Goal: Task Accomplishment & Management: Manage account settings

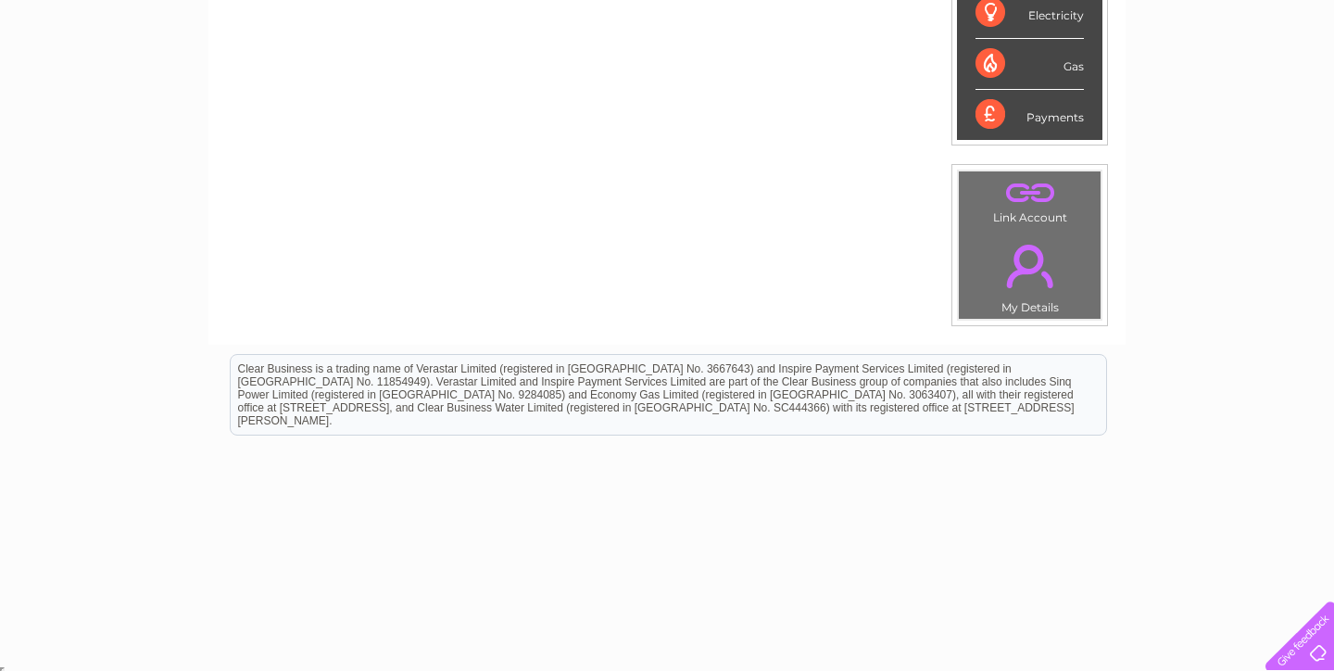
scroll to position [522, 0]
click at [1030, 249] on link "." at bounding box center [1029, 266] width 132 height 65
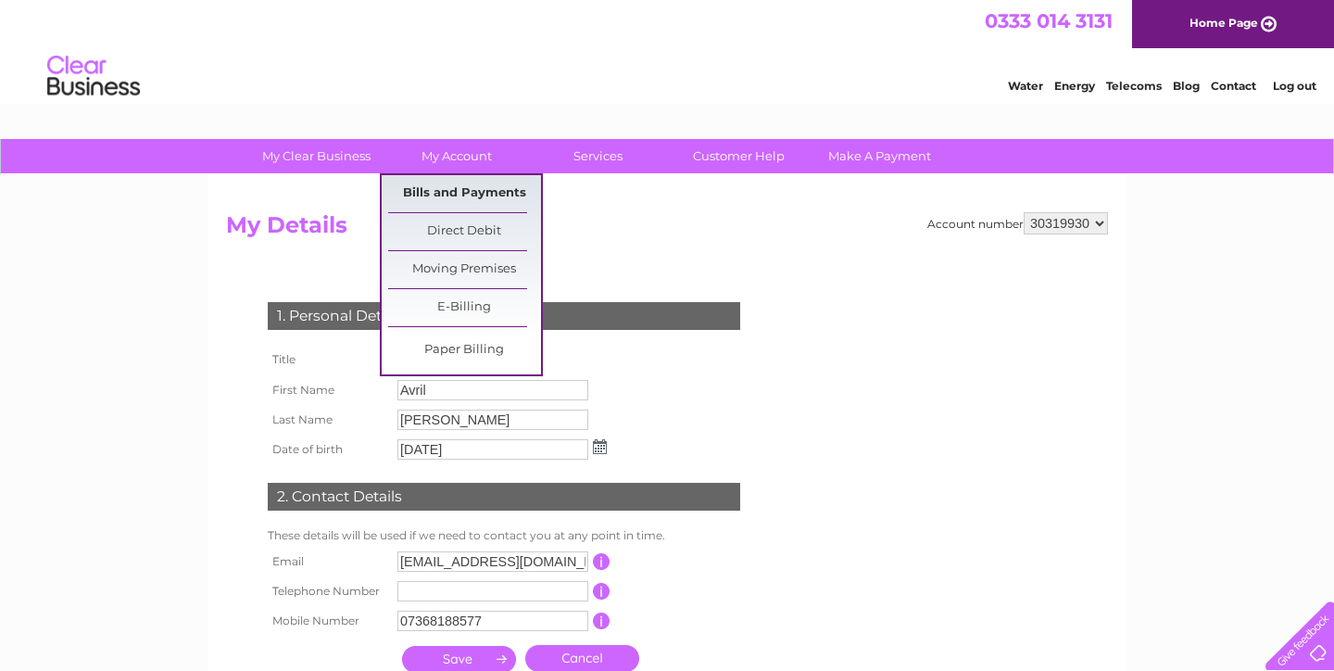
click at [449, 195] on link "Bills and Payments" at bounding box center [464, 193] width 153 height 37
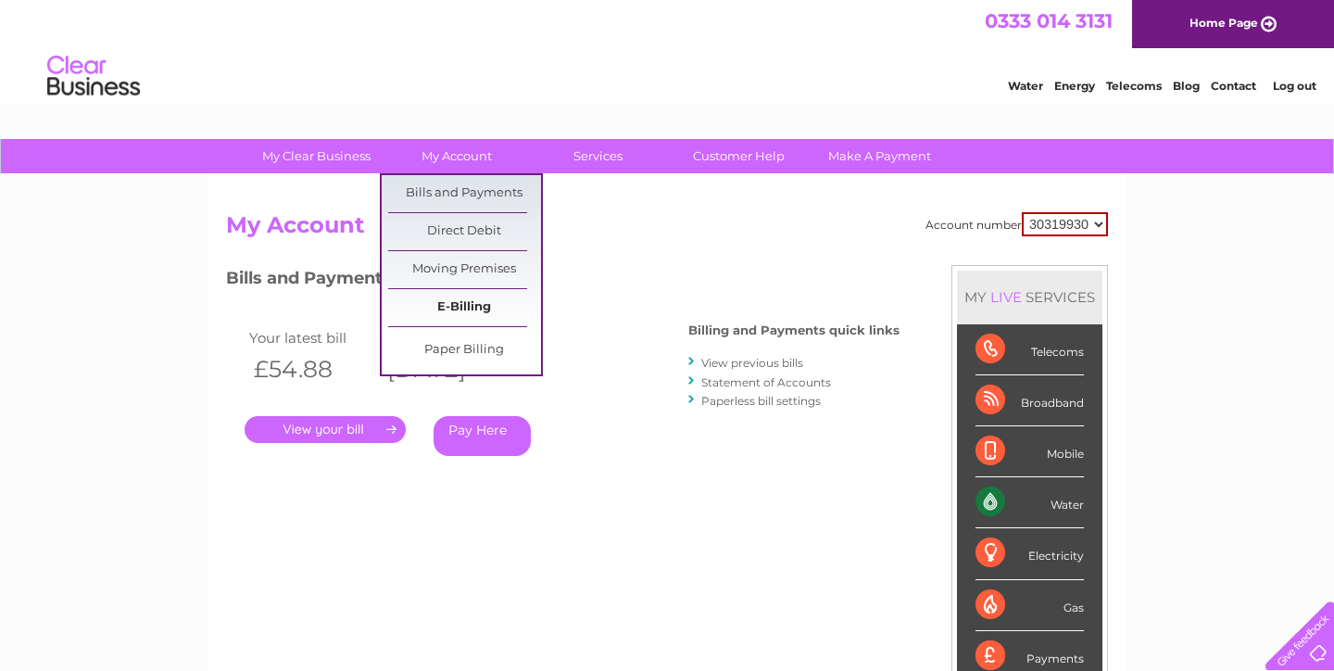
click at [464, 314] on link "E-Billing" at bounding box center [464, 307] width 153 height 37
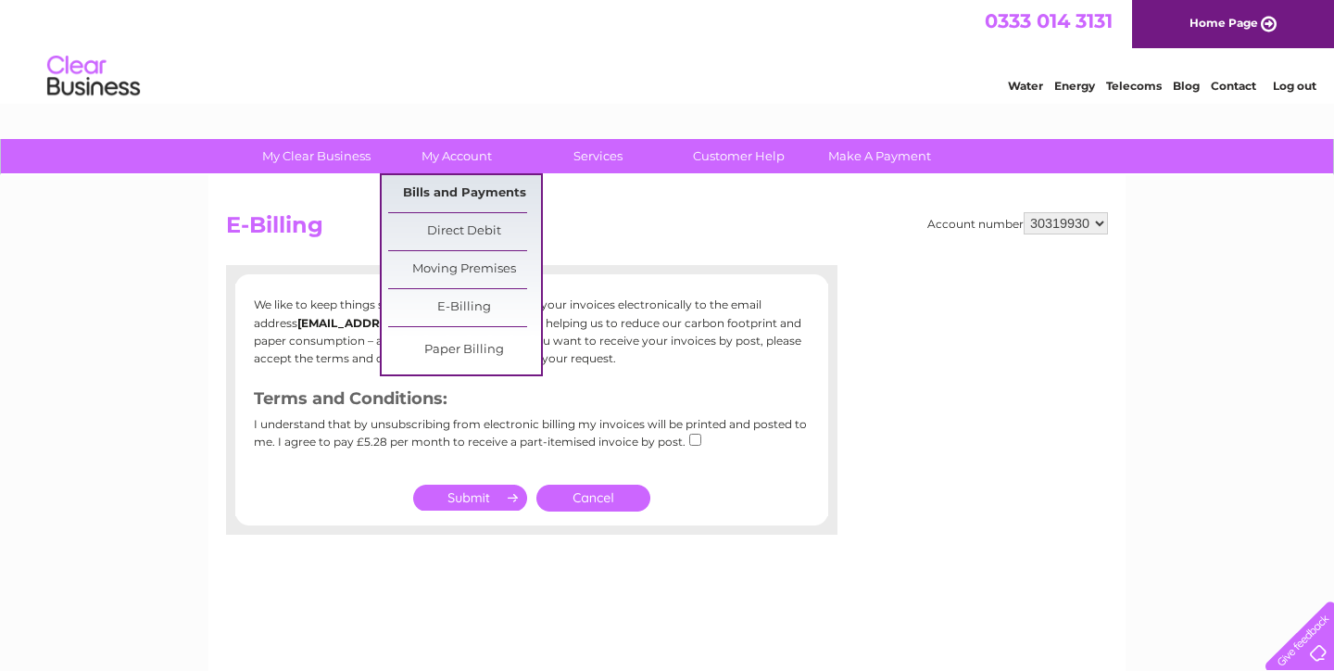
click at [449, 194] on link "Bills and Payments" at bounding box center [464, 193] width 153 height 37
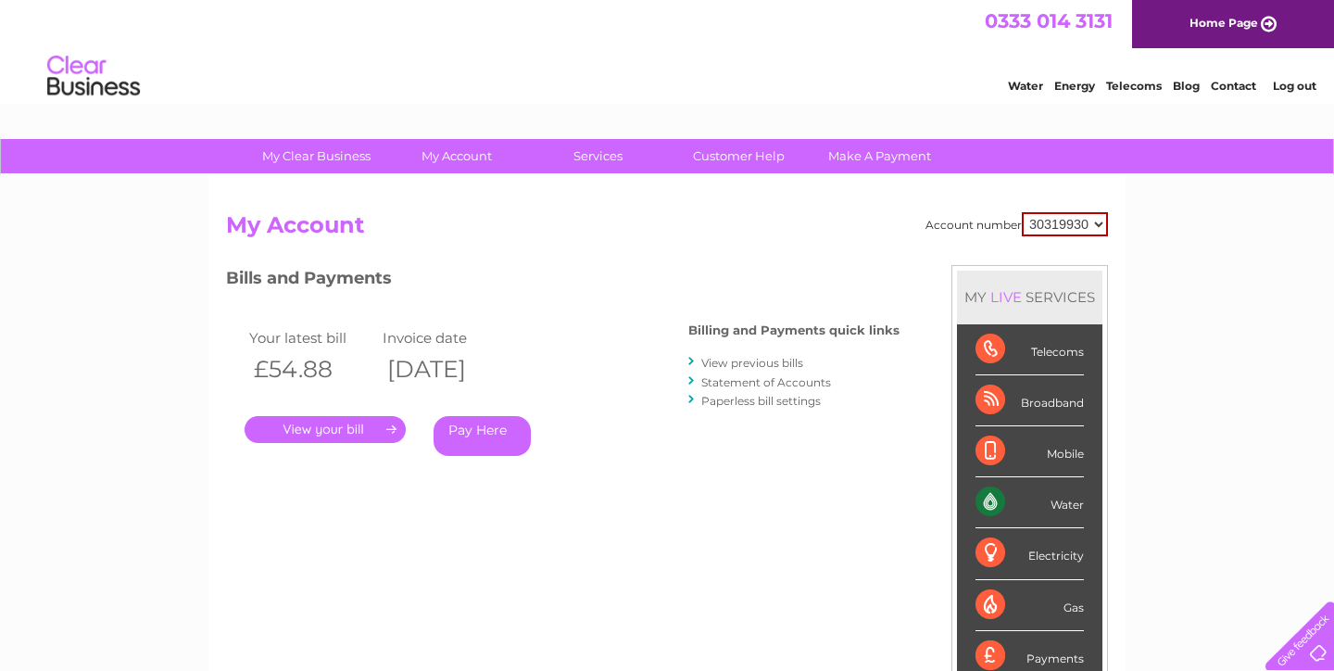
click at [759, 363] on link "View previous bills" at bounding box center [752, 363] width 102 height 14
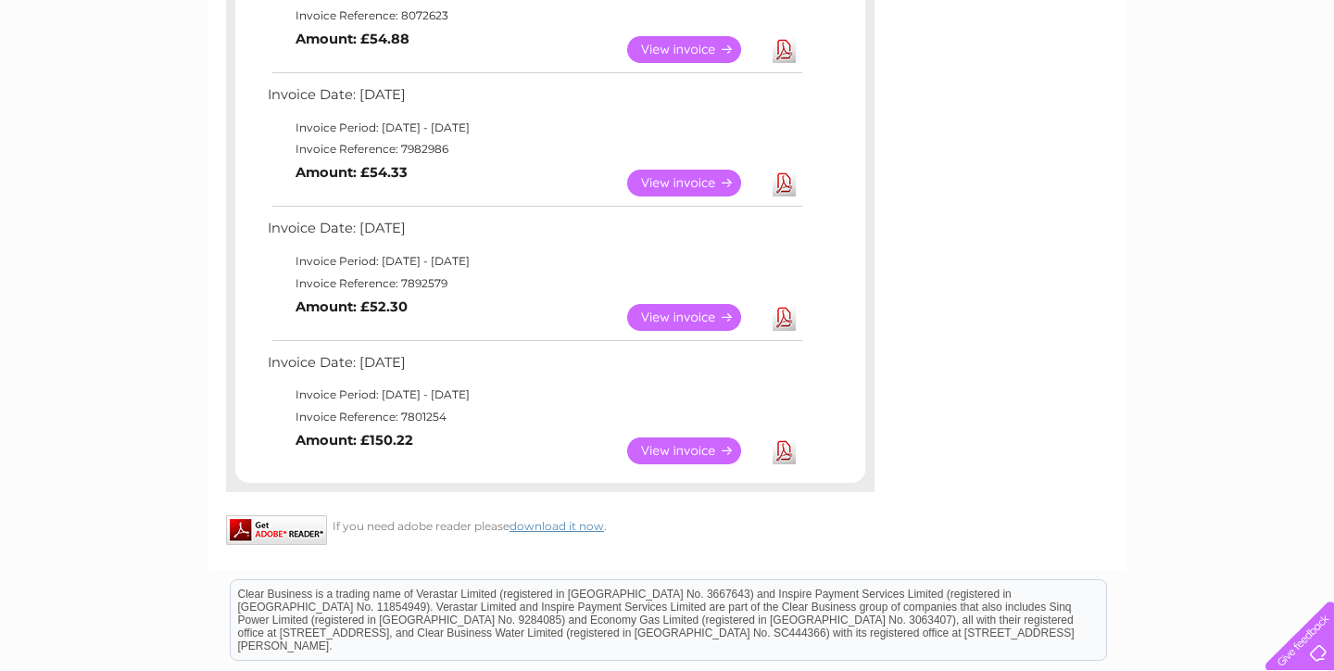
scroll to position [409, 0]
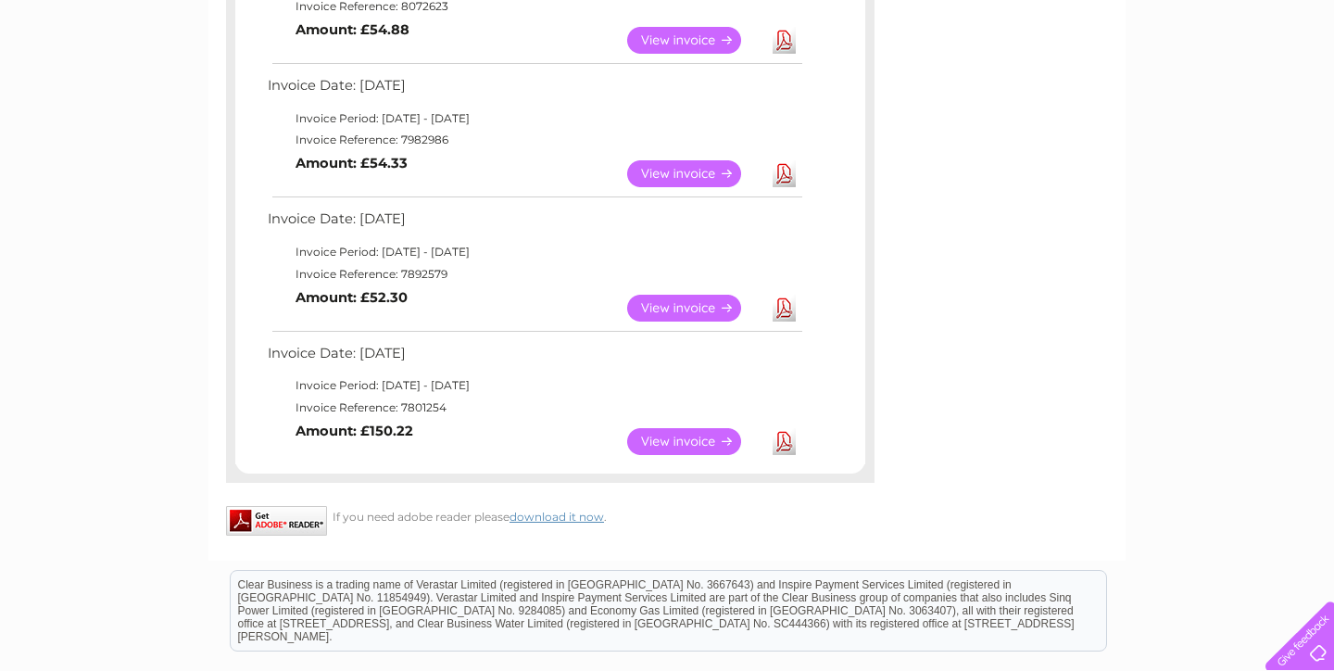
click at [693, 428] on link "View" at bounding box center [695, 441] width 136 height 27
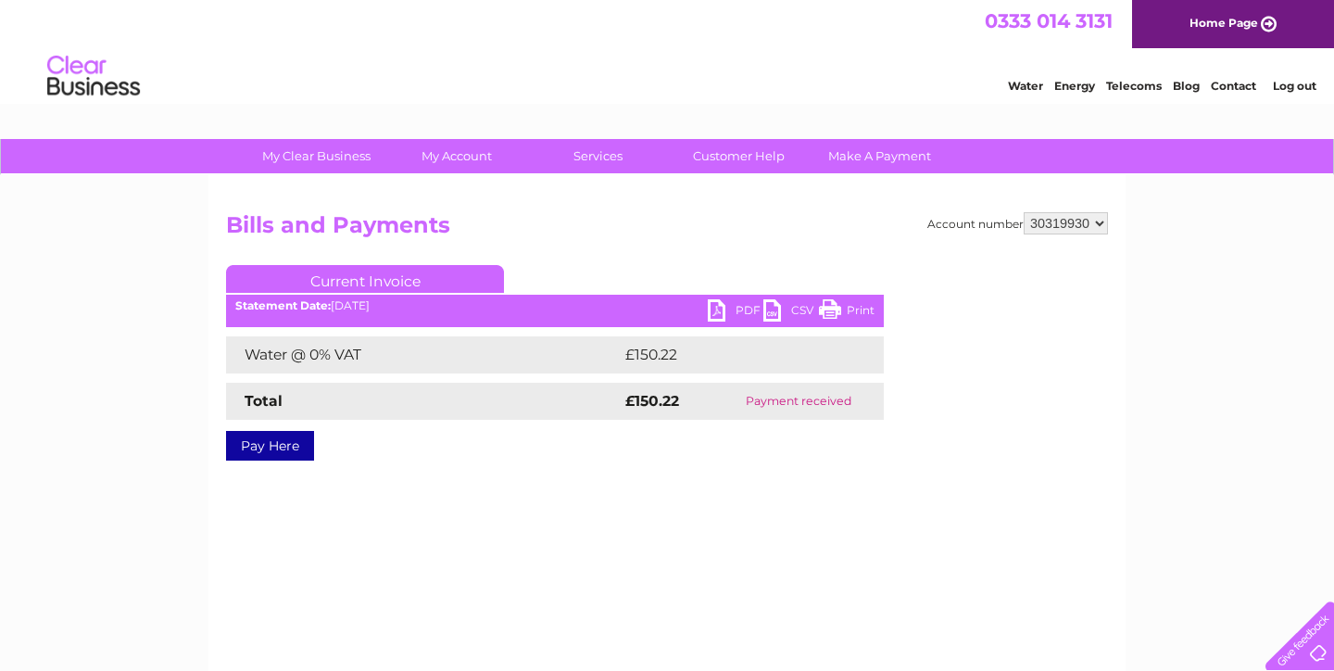
click at [746, 308] on link "PDF" at bounding box center [736, 312] width 56 height 27
